Goal: Navigation & Orientation: Find specific page/section

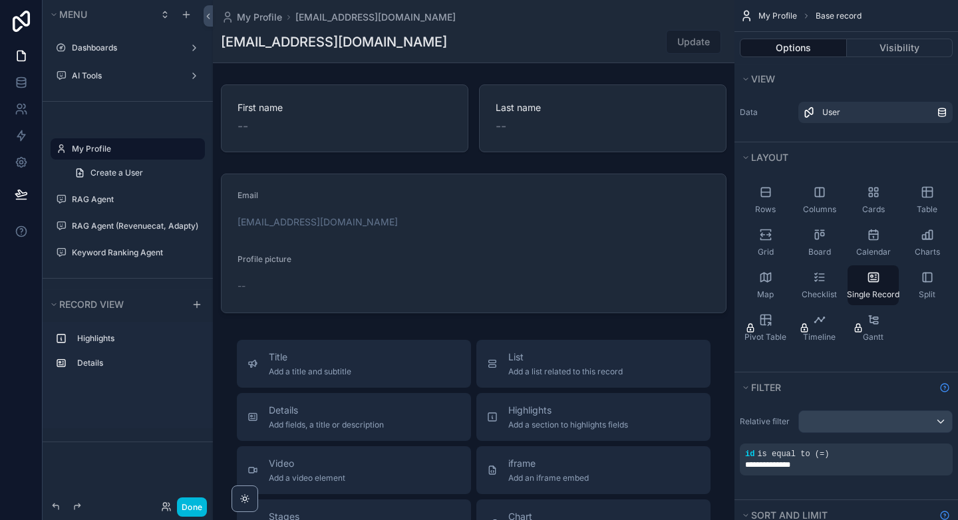
click at [124, 53] on label "Dashboards" at bounding box center [125, 48] width 106 height 11
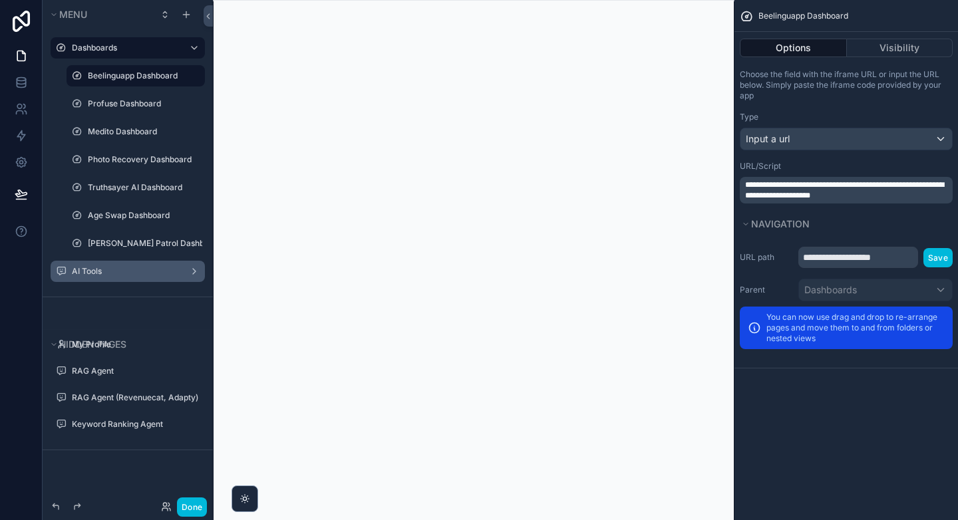
click at [0, 0] on div "scrollable content" at bounding box center [0, 0] width 0 height 0
click at [128, 270] on label "AI Tools" at bounding box center [125, 271] width 106 height 11
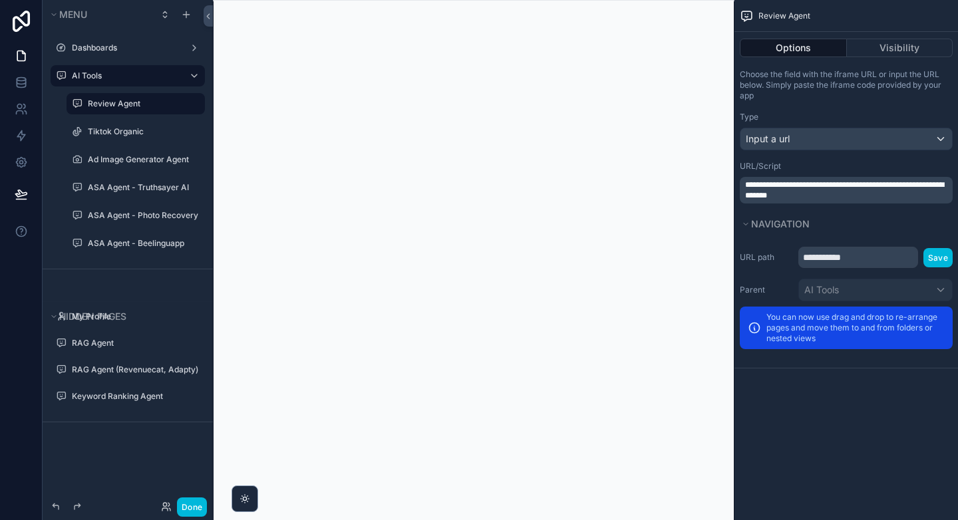
click at [134, 105] on label "Review Agent" at bounding box center [142, 103] width 109 height 11
click at [118, 331] on div "RAG Agent" at bounding box center [128, 343] width 170 height 24
click at [115, 341] on label "RAG Agent" at bounding box center [134, 343] width 125 height 11
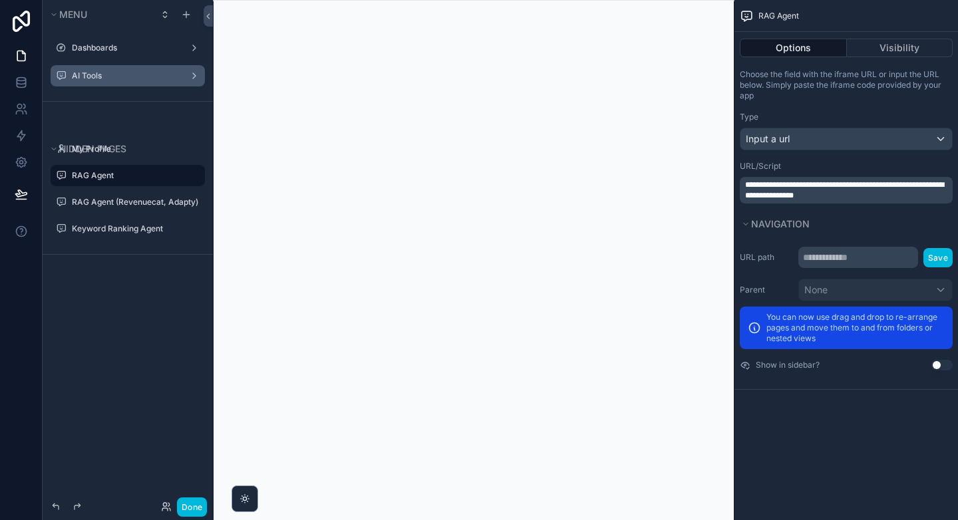
click at [106, 75] on label "AI Tools" at bounding box center [125, 76] width 106 height 11
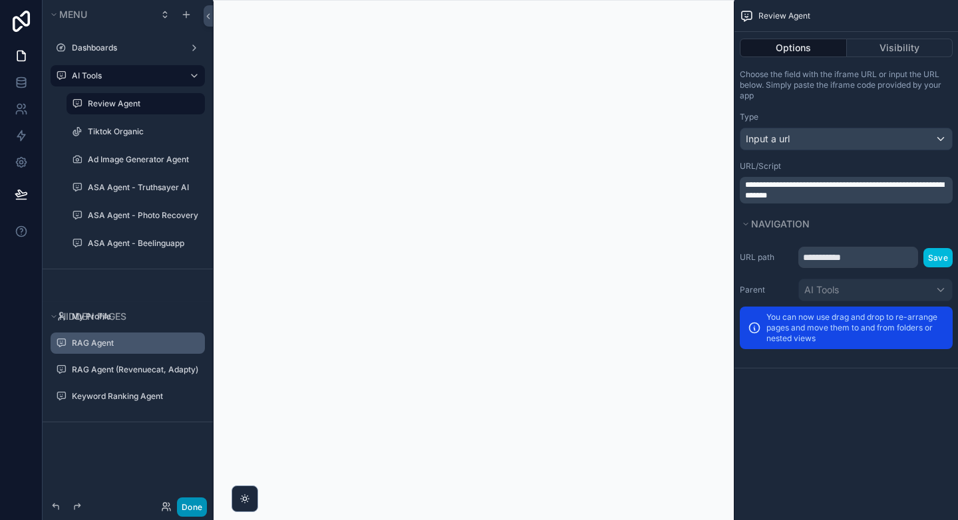
click at [191, 508] on button "Done" at bounding box center [192, 507] width 30 height 19
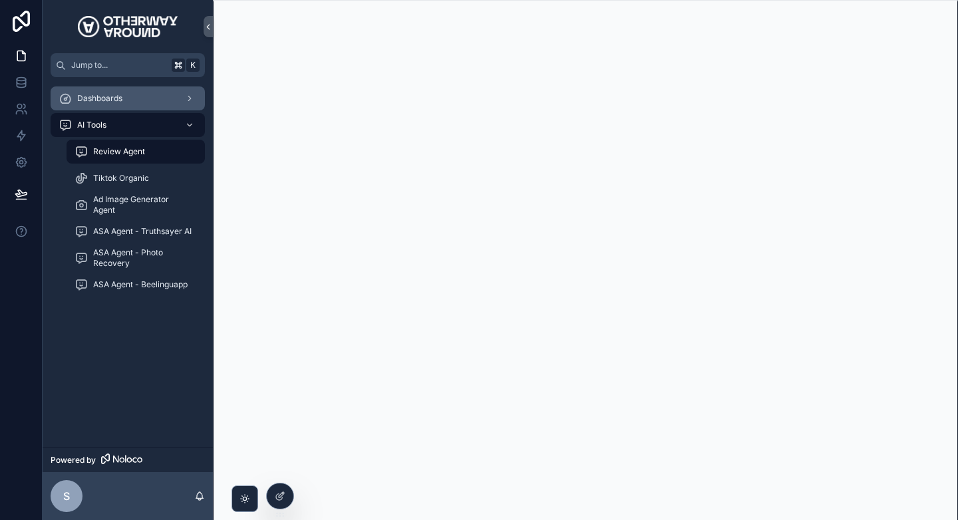
click at [110, 98] on span "Dashboards" at bounding box center [99, 98] width 45 height 11
